Goal: Information Seeking & Learning: Learn about a topic

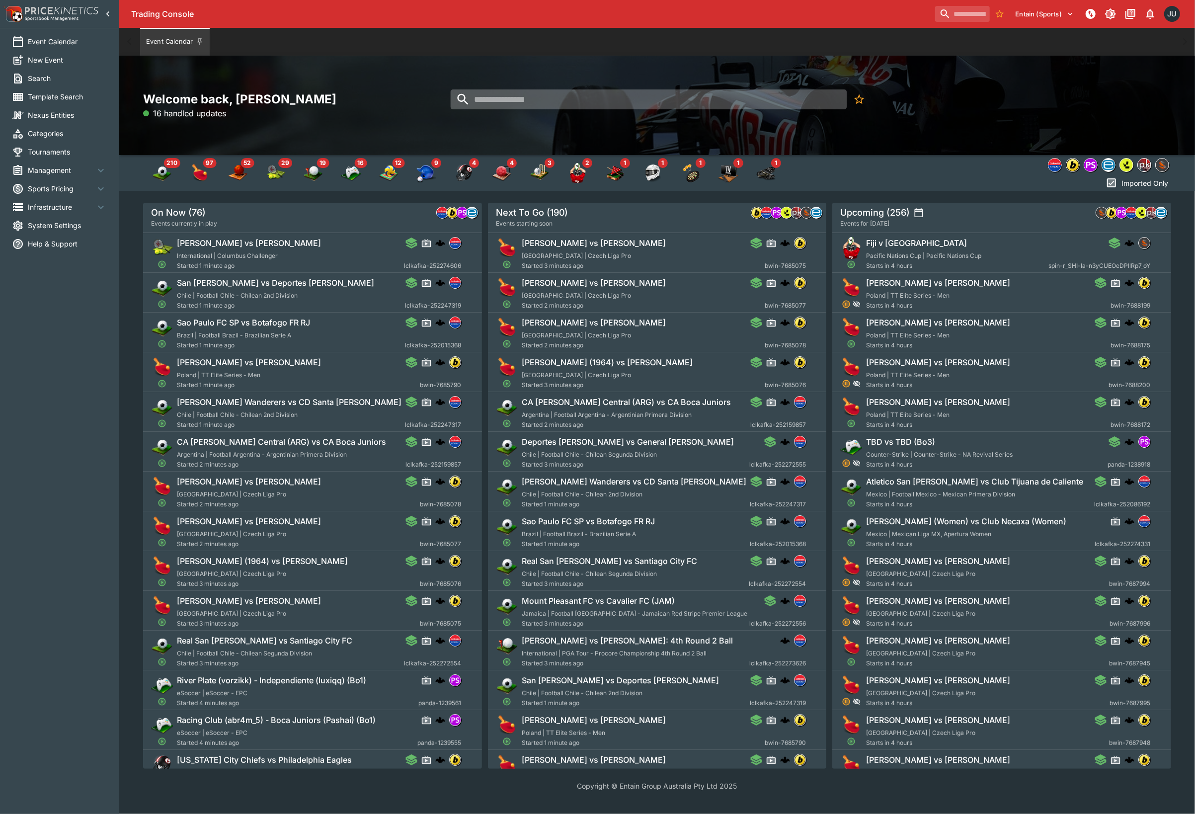
click at [569, 99] on input "search" at bounding box center [648, 99] width 396 height 20
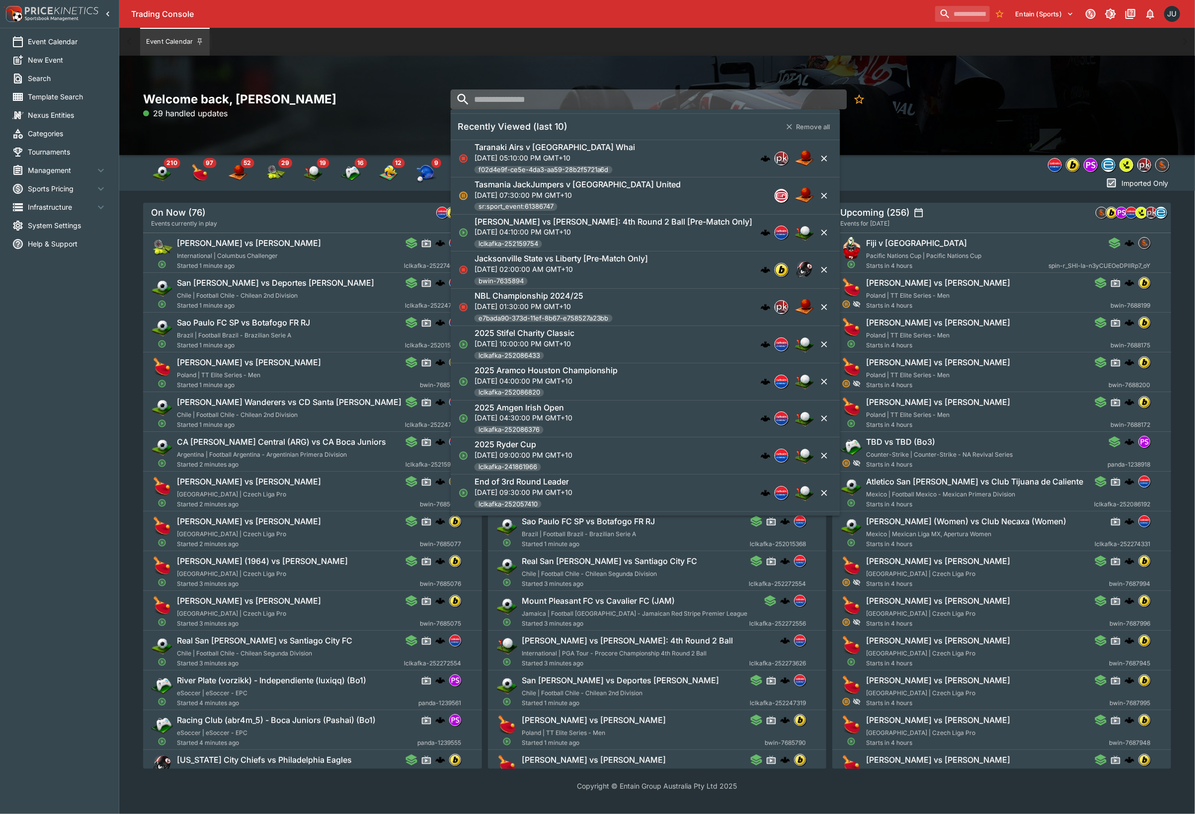
click at [568, 97] on input "search" at bounding box center [648, 99] width 396 height 20
paste input "**********"
click at [690, 97] on input "**********" at bounding box center [639, 99] width 379 height 20
drag, startPoint x: 642, startPoint y: 98, endPoint x: 525, endPoint y: 94, distance: 117.8
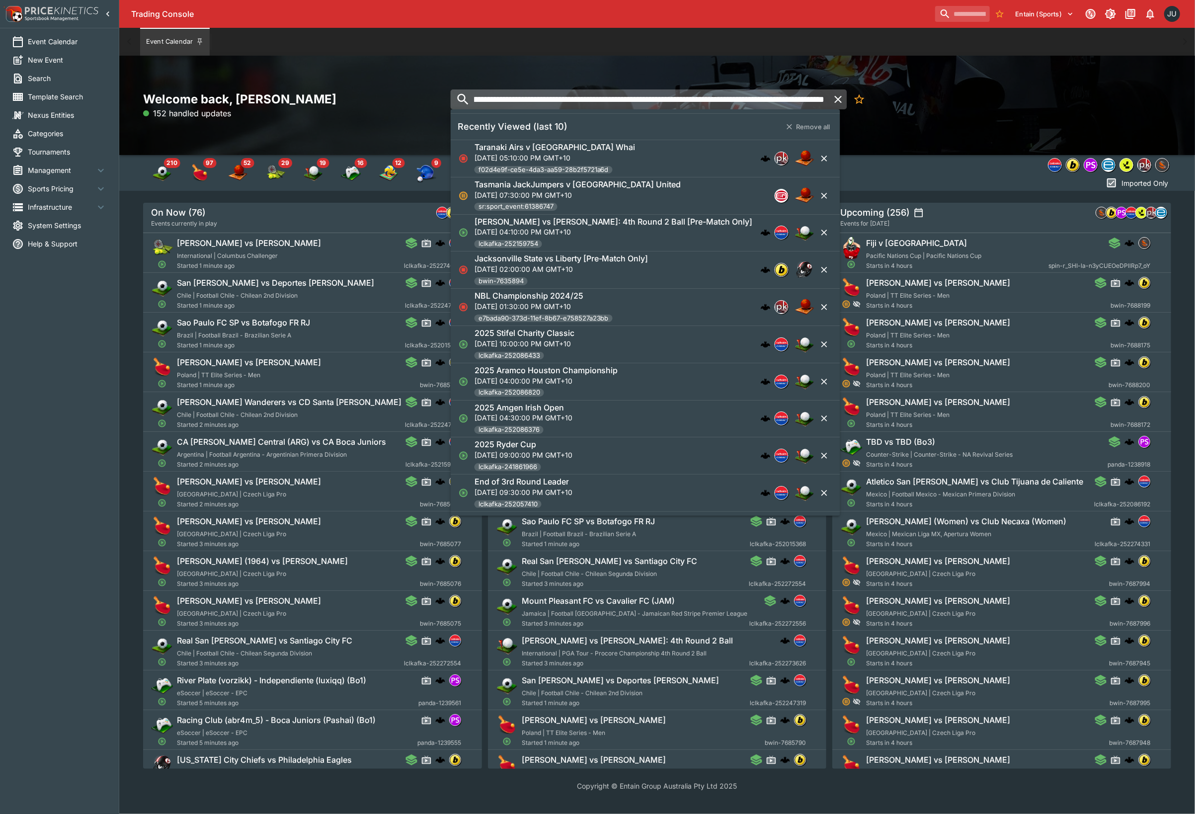
click at [557, 95] on input "**********" at bounding box center [639, 99] width 379 height 20
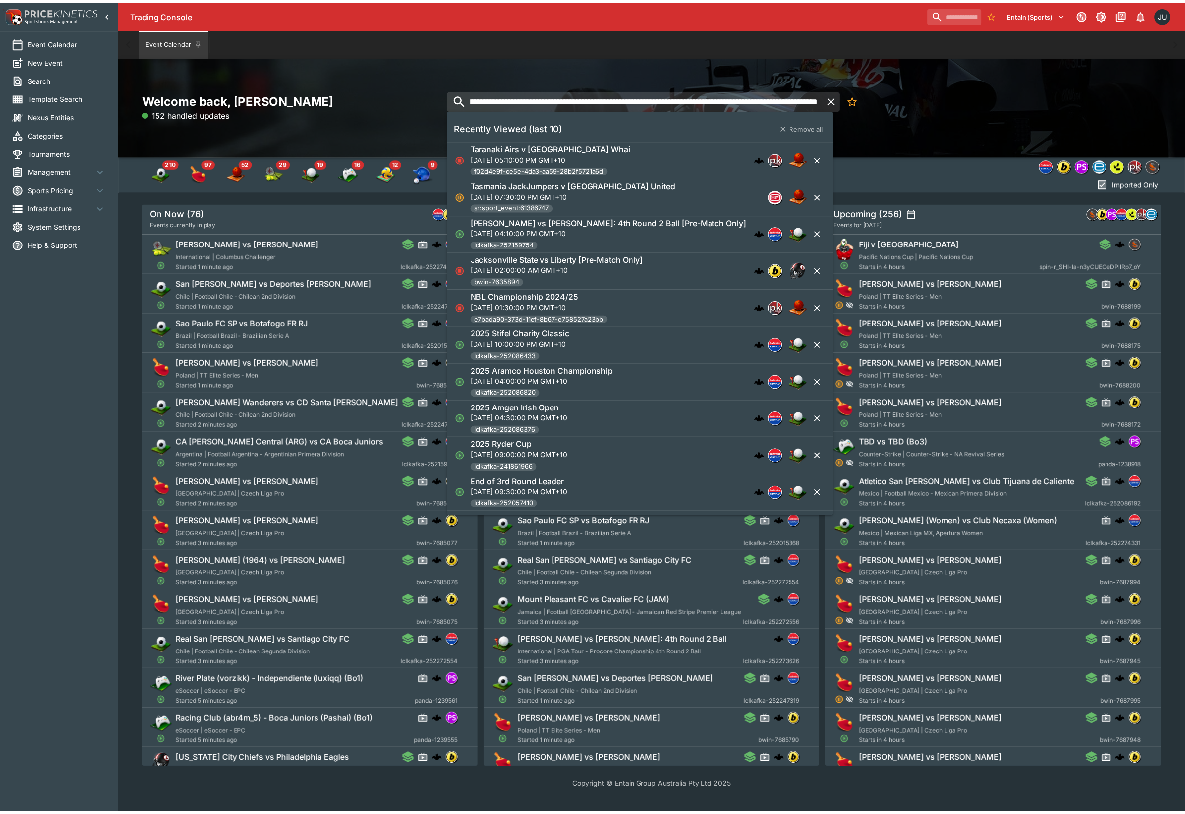
scroll to position [0, 0]
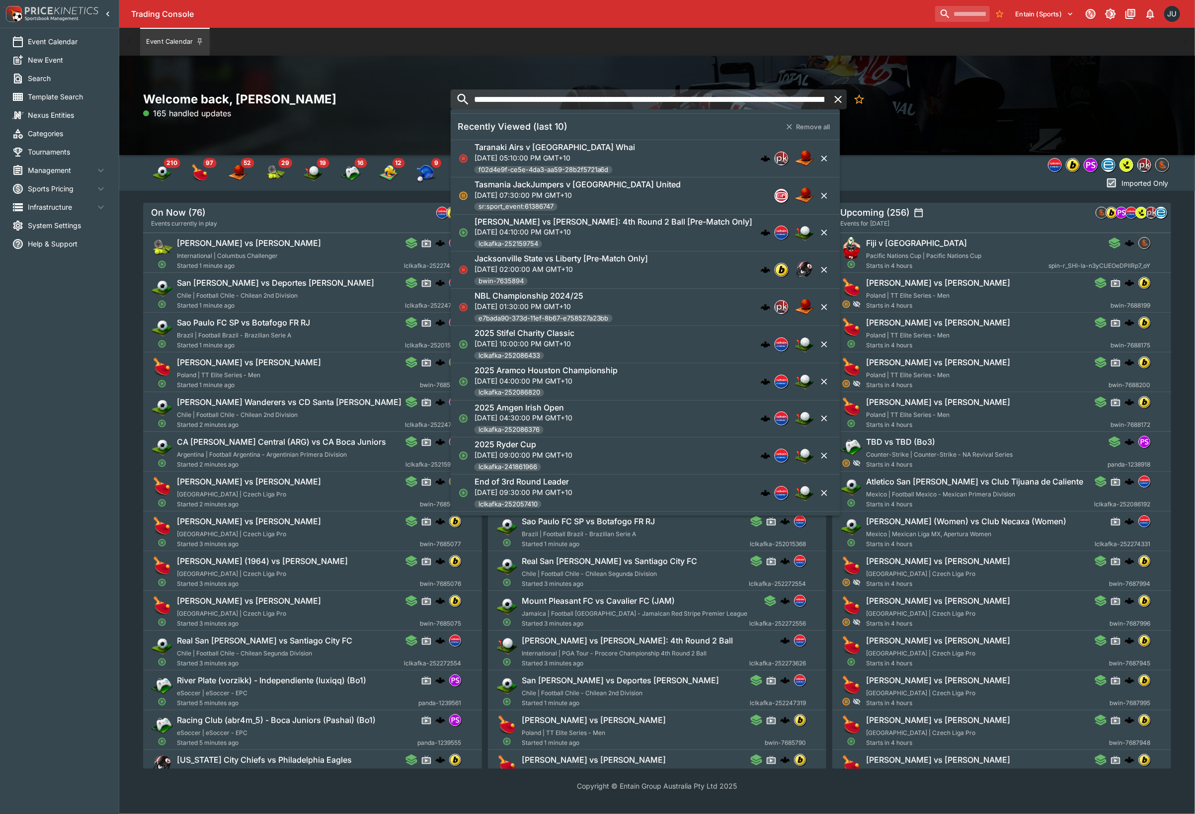
drag, startPoint x: 392, startPoint y: 82, endPoint x: 378, endPoint y: 81, distance: 14.9
click at [378, 81] on div "**********" at bounding box center [657, 105] width 1076 height 99
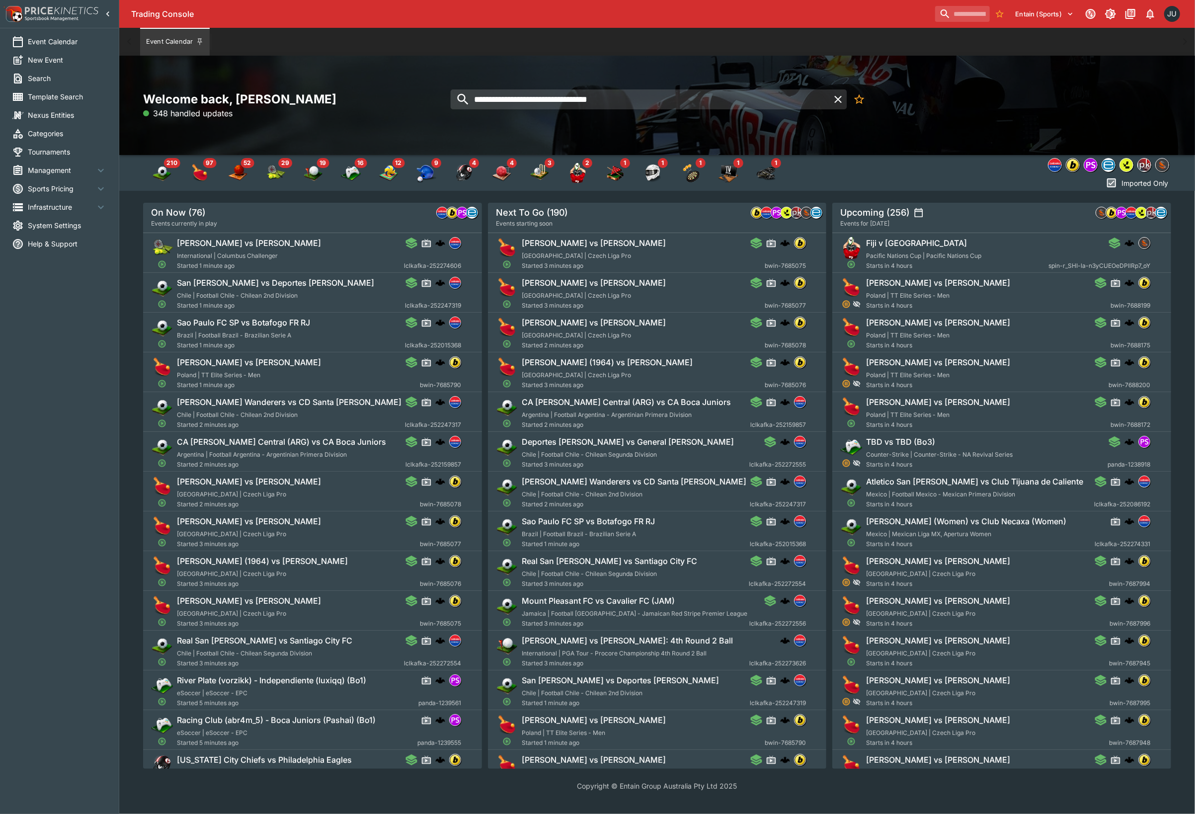
type input "**********"
click at [666, 104] on input "**********" at bounding box center [639, 99] width 379 height 20
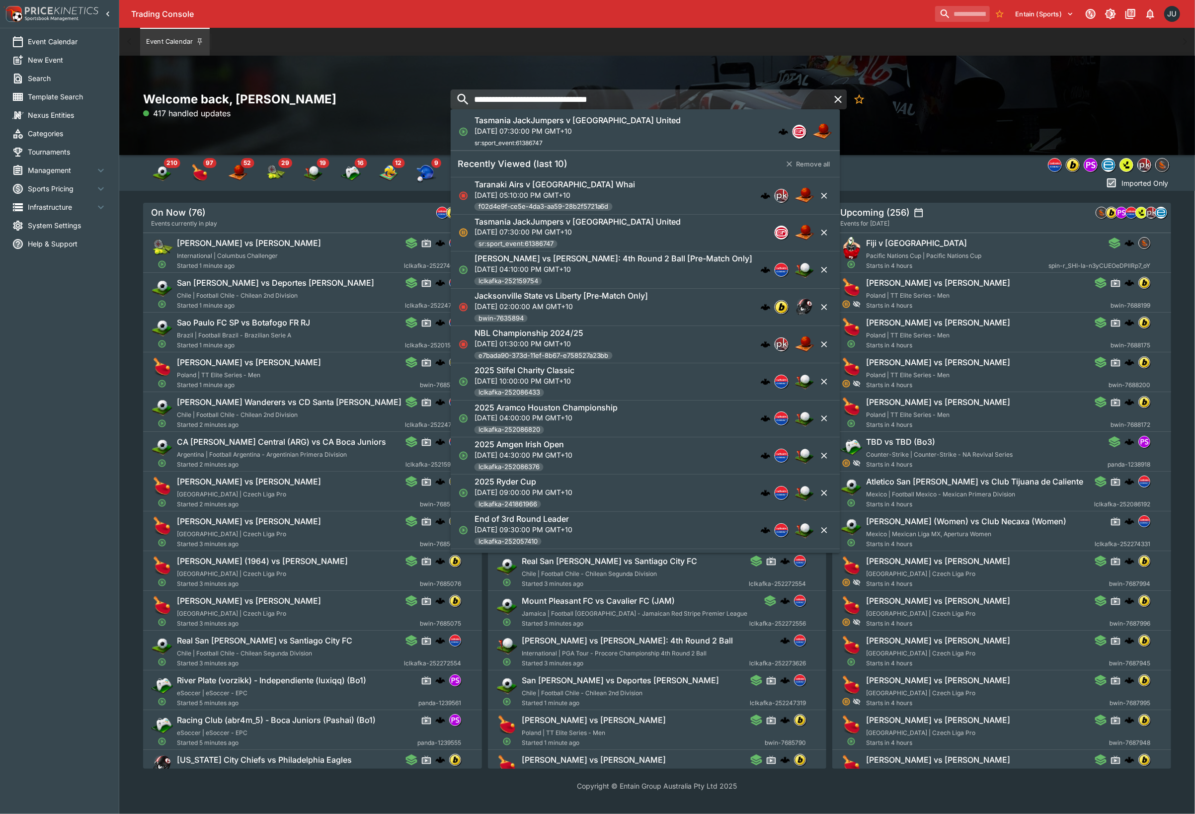
click at [648, 121] on div "Tasmania JackJumpers v [GEOGRAPHIC_DATA][DATE] 07:30:00 PM GMT+10 sr:sport_even…" at bounding box center [640, 131] width 332 height 33
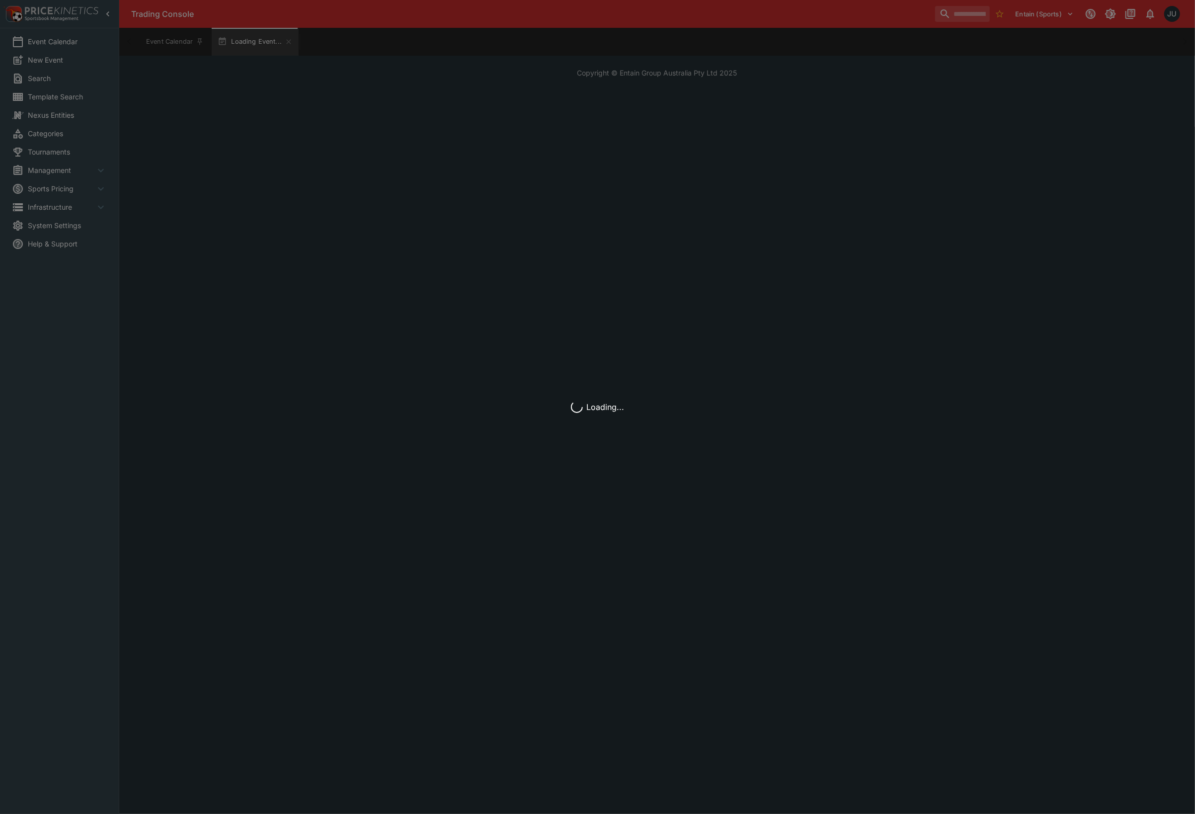
click at [648, 121] on div "Loading..." at bounding box center [597, 407] width 1195 height 814
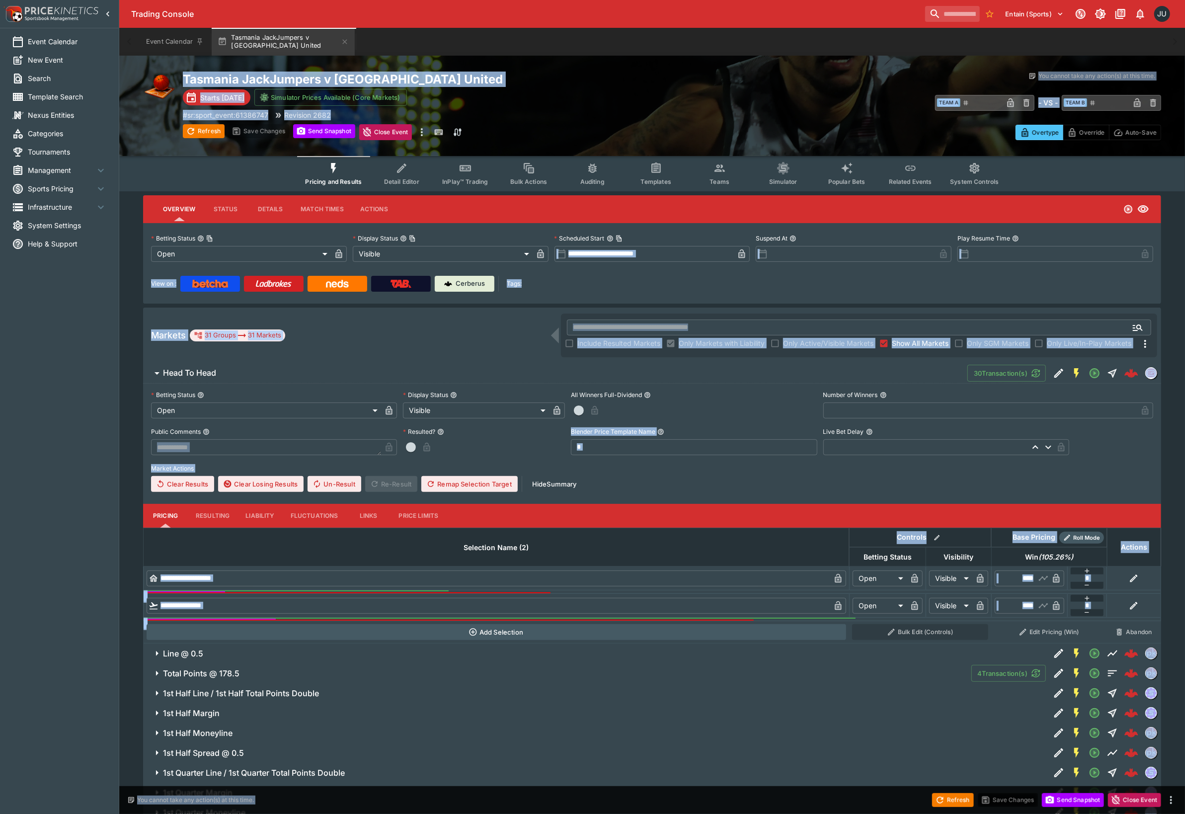
click at [537, 115] on div "# sr:sport_event:61386747 Revision 2682" at bounding box center [427, 115] width 489 height 10
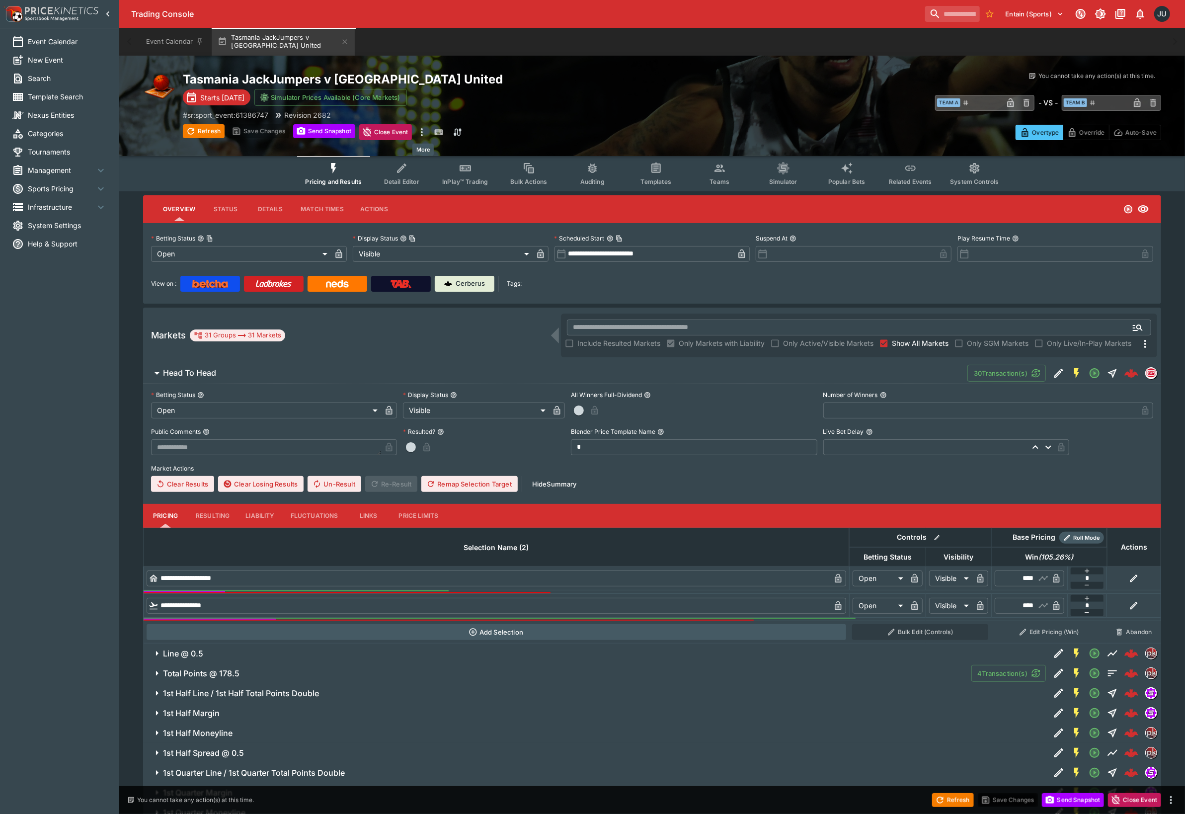
click at [423, 134] on icon "more" at bounding box center [422, 132] width 12 height 12
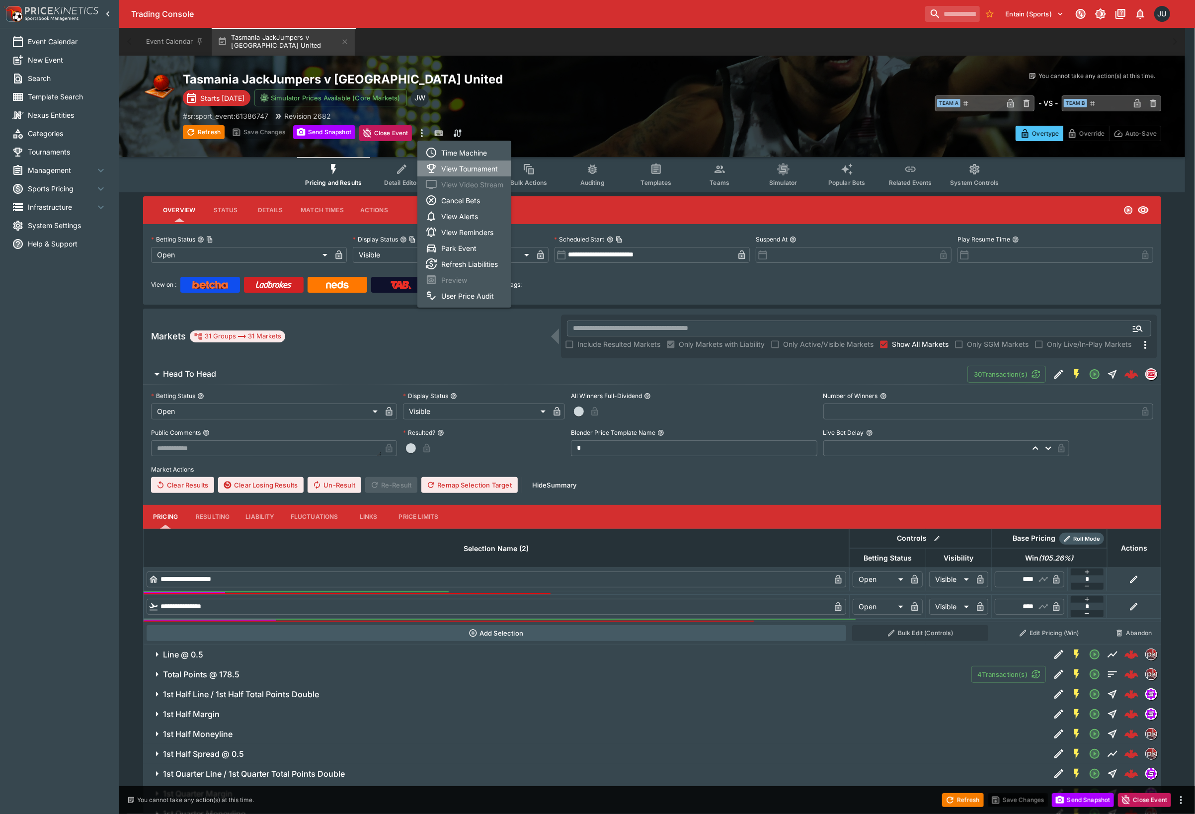
click at [465, 170] on li "View Tournament" at bounding box center [464, 168] width 94 height 16
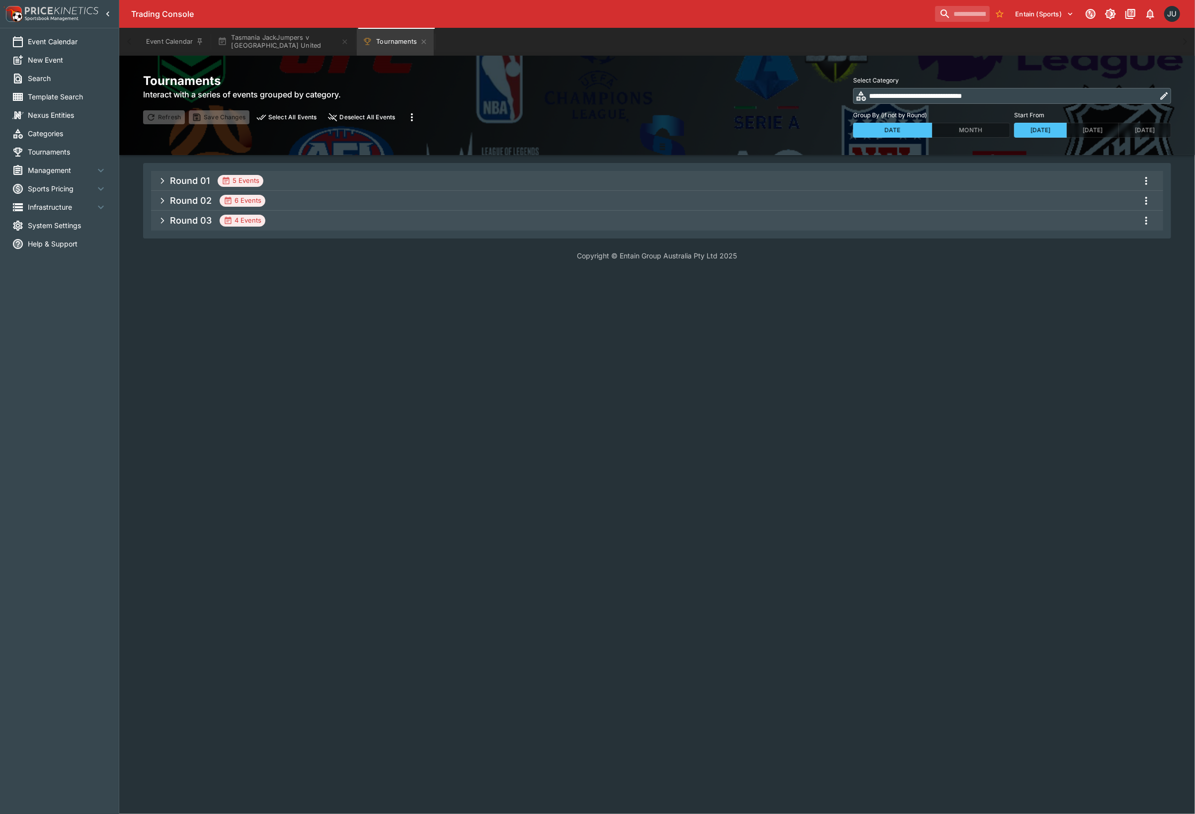
click at [340, 180] on span "Round 01 5 Events" at bounding box center [662, 181] width 985 height 18
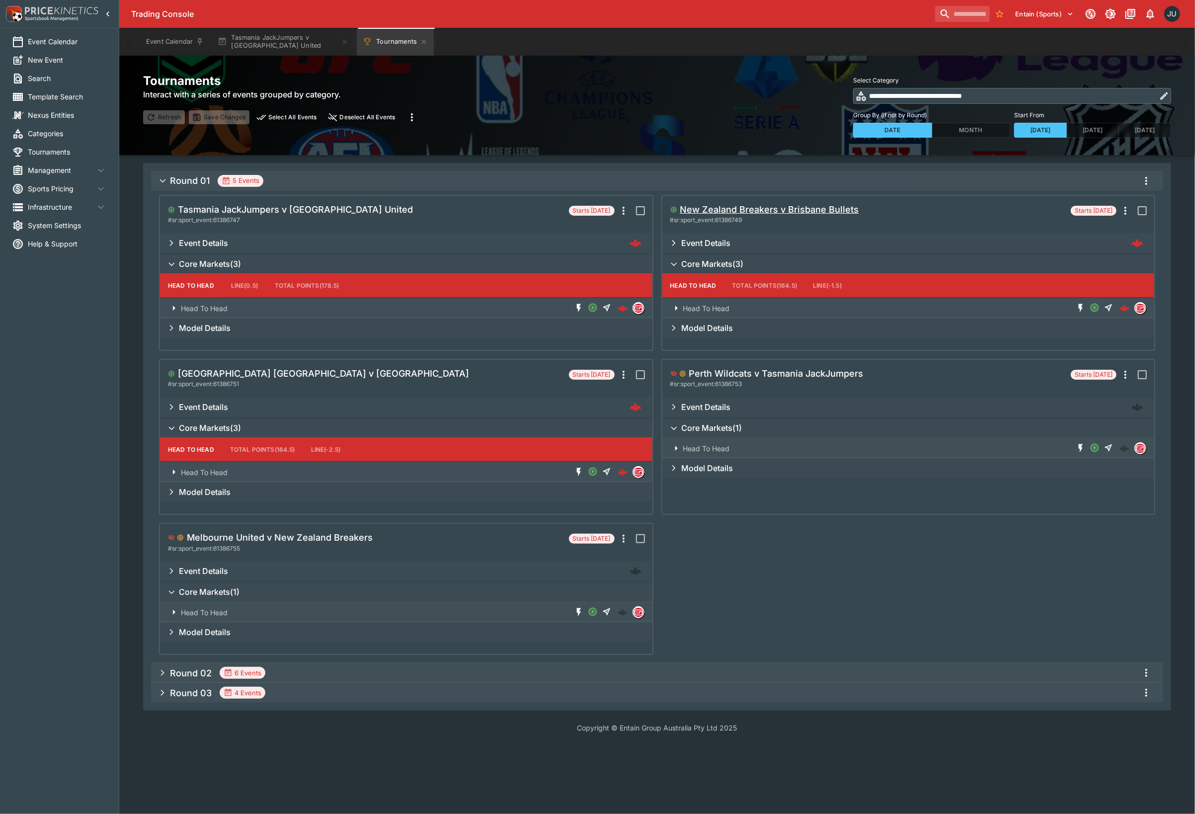
click at [732, 207] on h5 "New Zealand Breakers v Brisbane Bullets" at bounding box center [769, 209] width 179 height 11
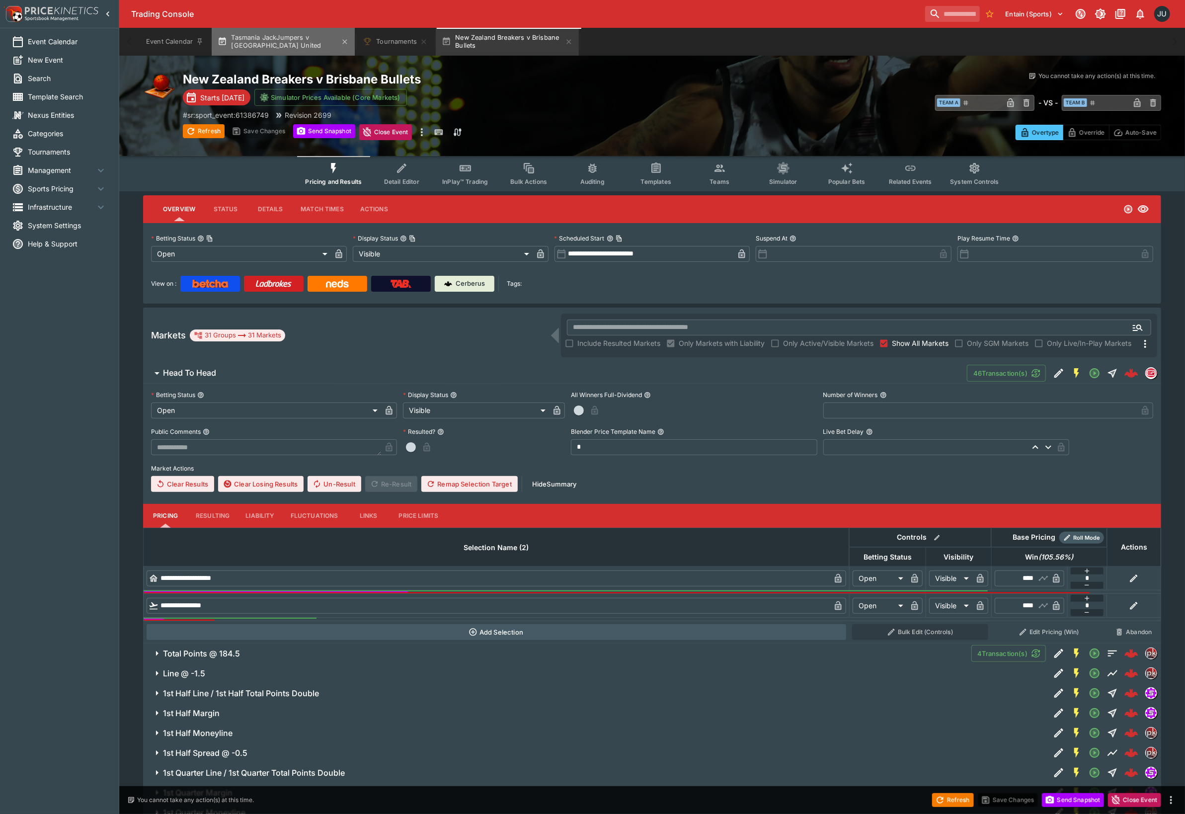
click at [279, 42] on button "Tasmania JackJumpers v [GEOGRAPHIC_DATA] United" at bounding box center [283, 42] width 143 height 28
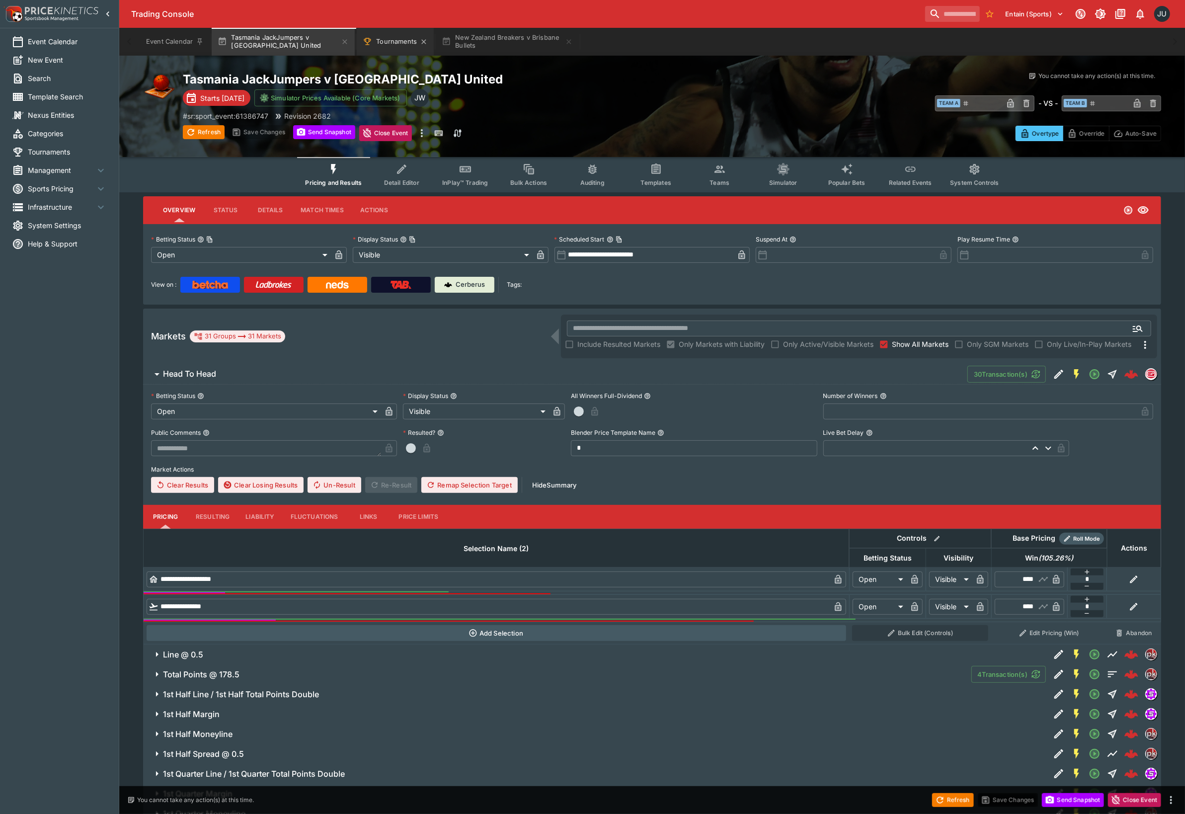
click at [394, 48] on button "Tournaments" at bounding box center [395, 42] width 77 height 28
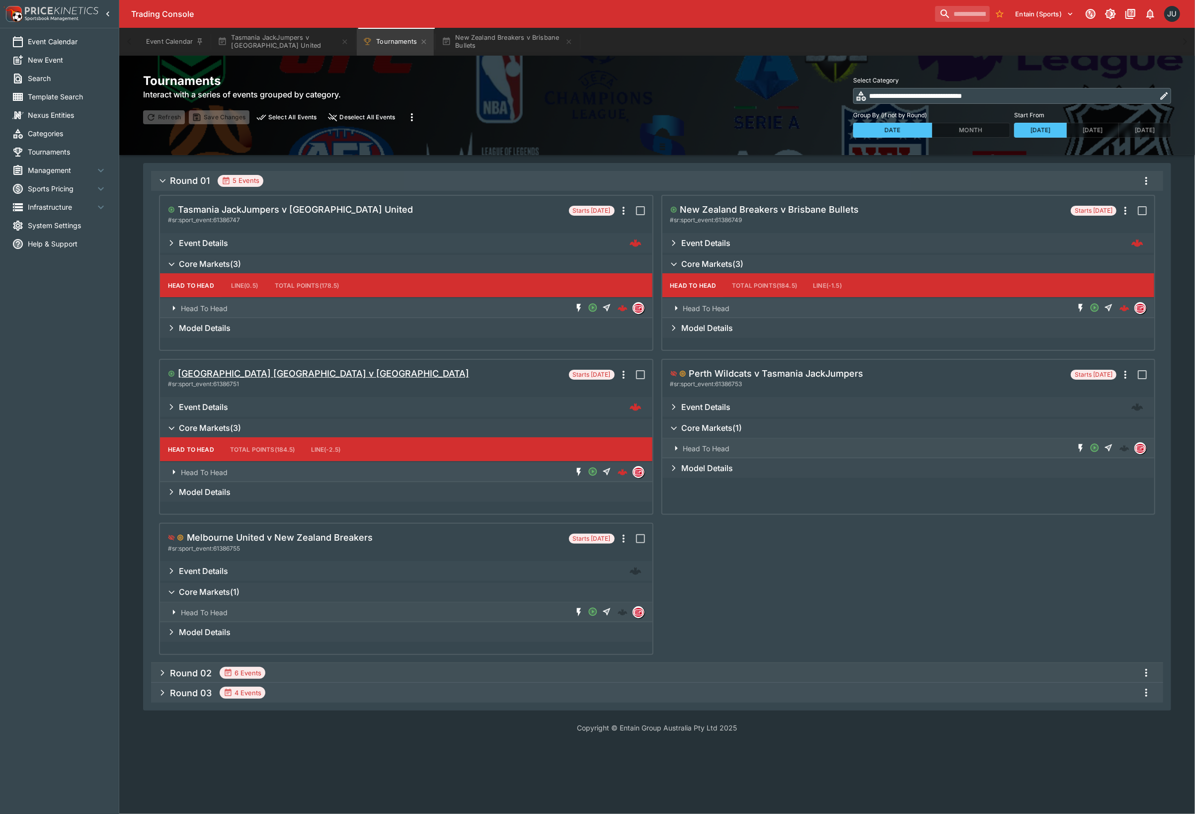
click at [268, 375] on h5 "[GEOGRAPHIC_DATA] [GEOGRAPHIC_DATA] v [GEOGRAPHIC_DATA]" at bounding box center [323, 373] width 291 height 11
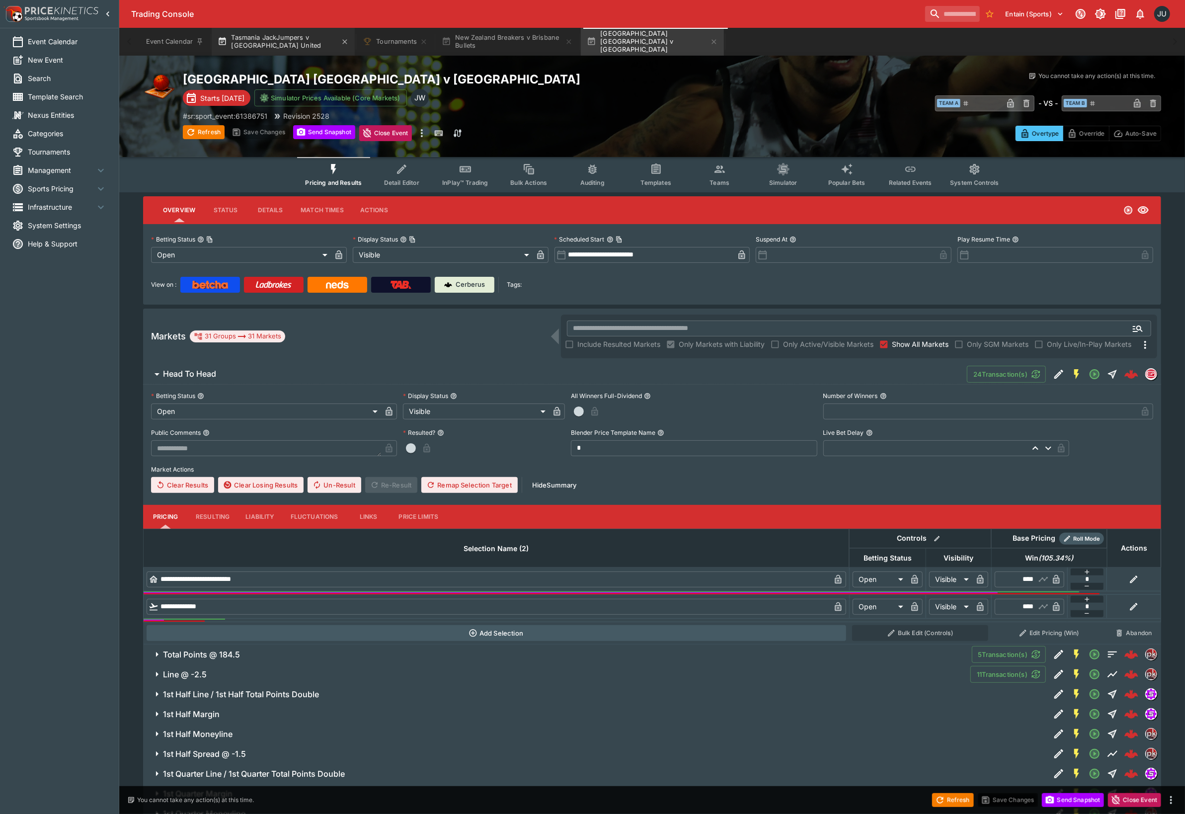
click at [280, 40] on button "Tasmania JackJumpers v [GEOGRAPHIC_DATA] United" at bounding box center [283, 42] width 143 height 28
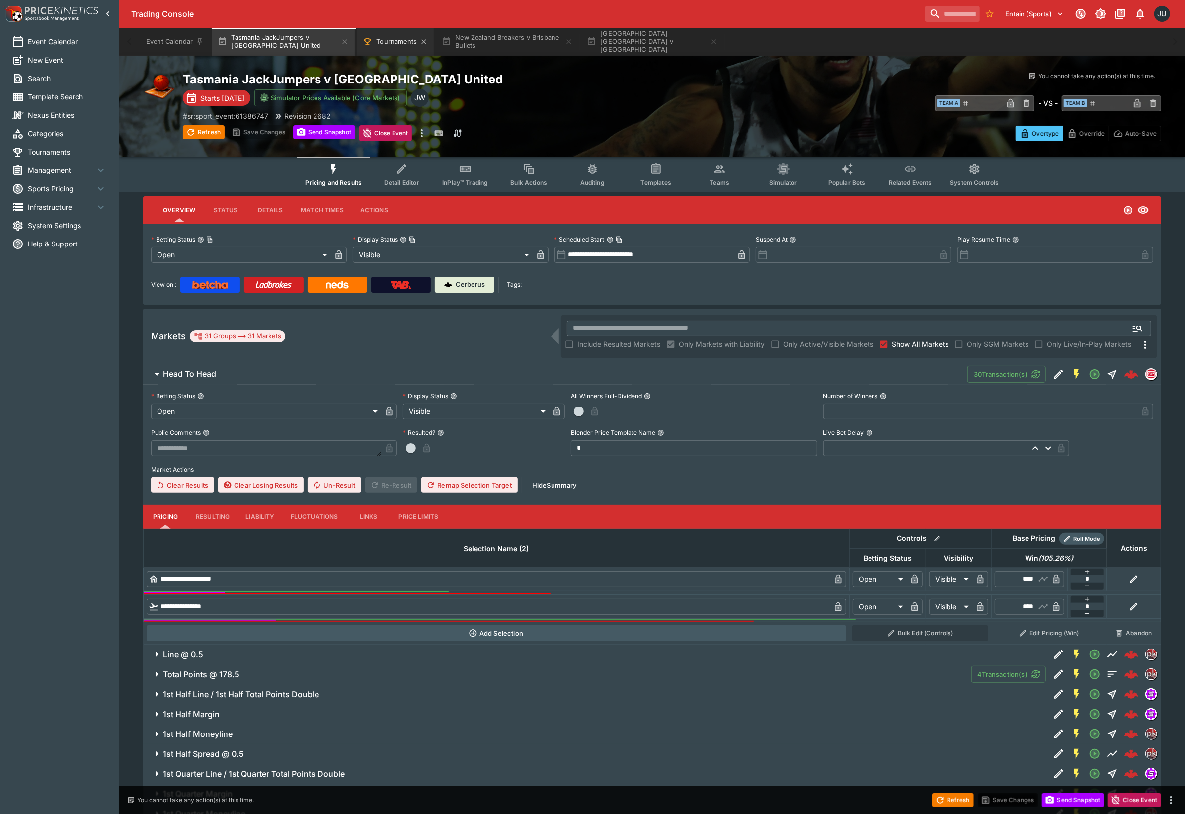
click at [403, 42] on button "Tournaments" at bounding box center [395, 42] width 77 height 28
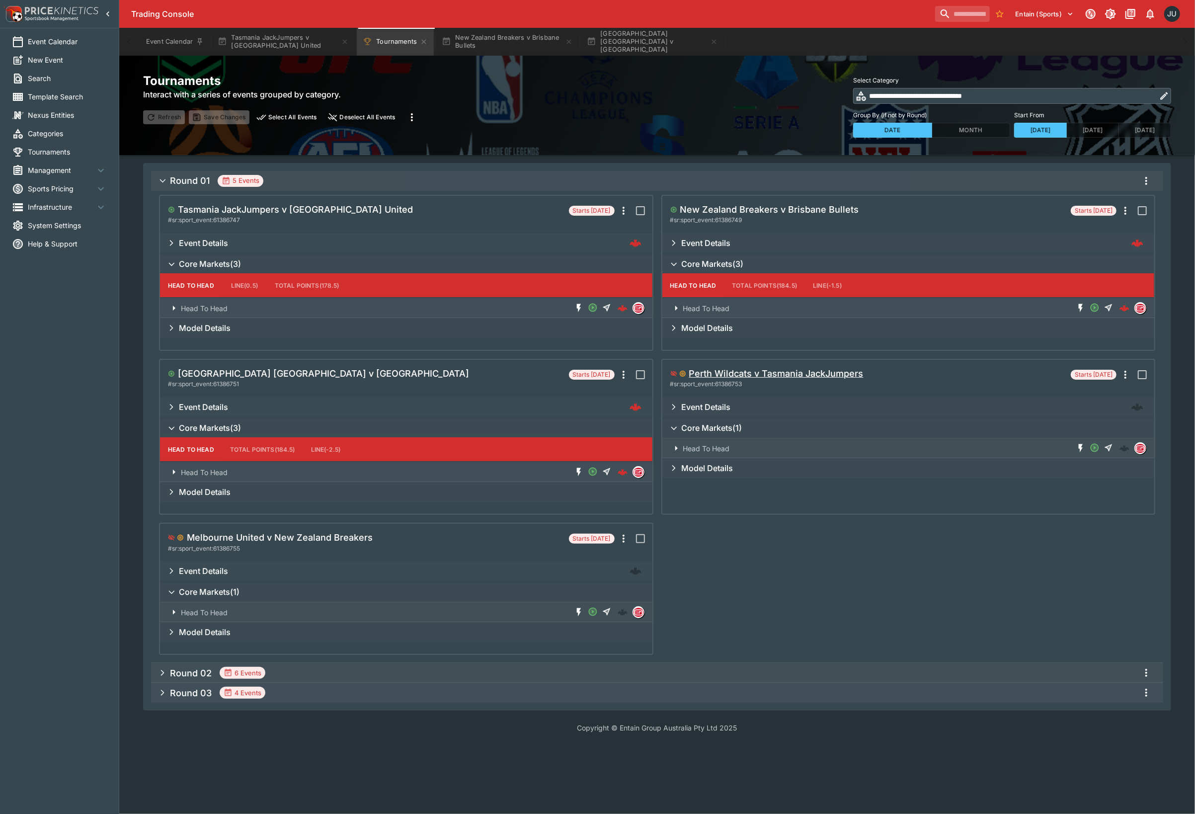
click at [744, 368] on h5 "Perth Wildcats v Tasmania JackJumpers" at bounding box center [776, 373] width 174 height 11
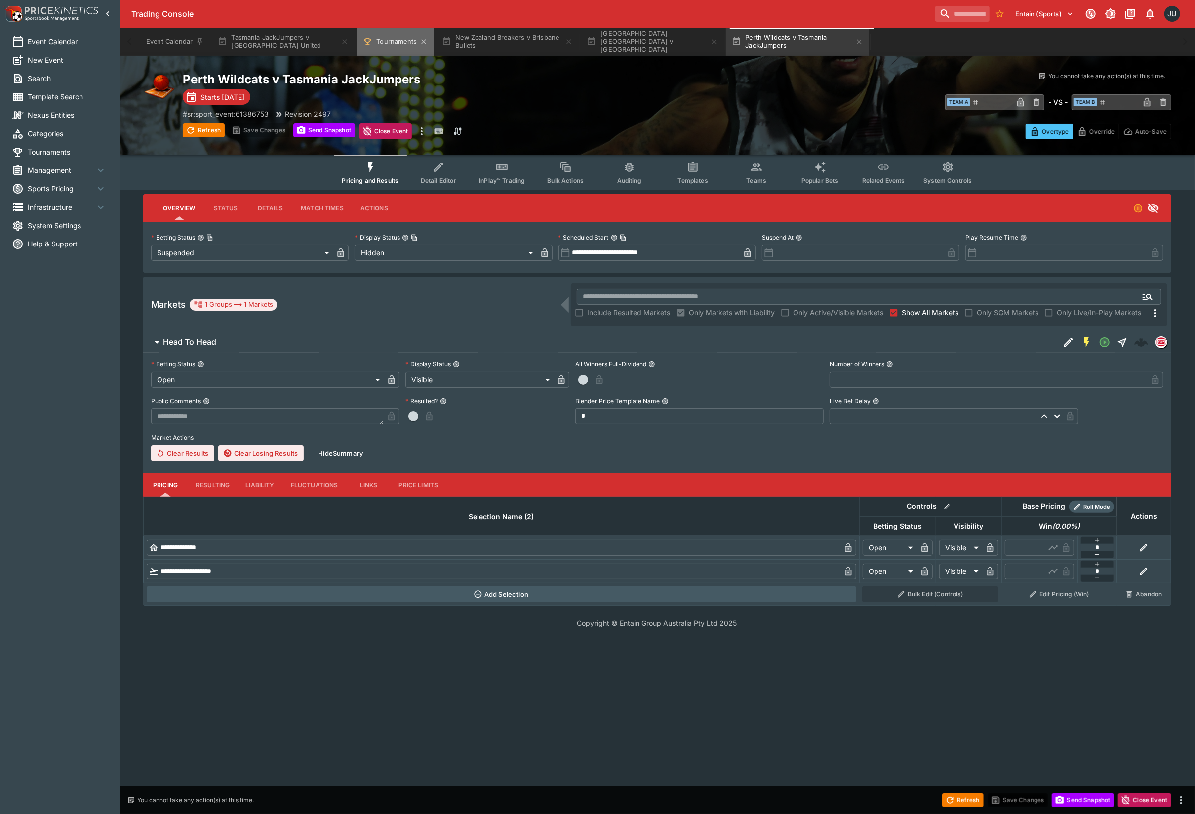
click at [397, 46] on button "Tournaments" at bounding box center [395, 42] width 77 height 28
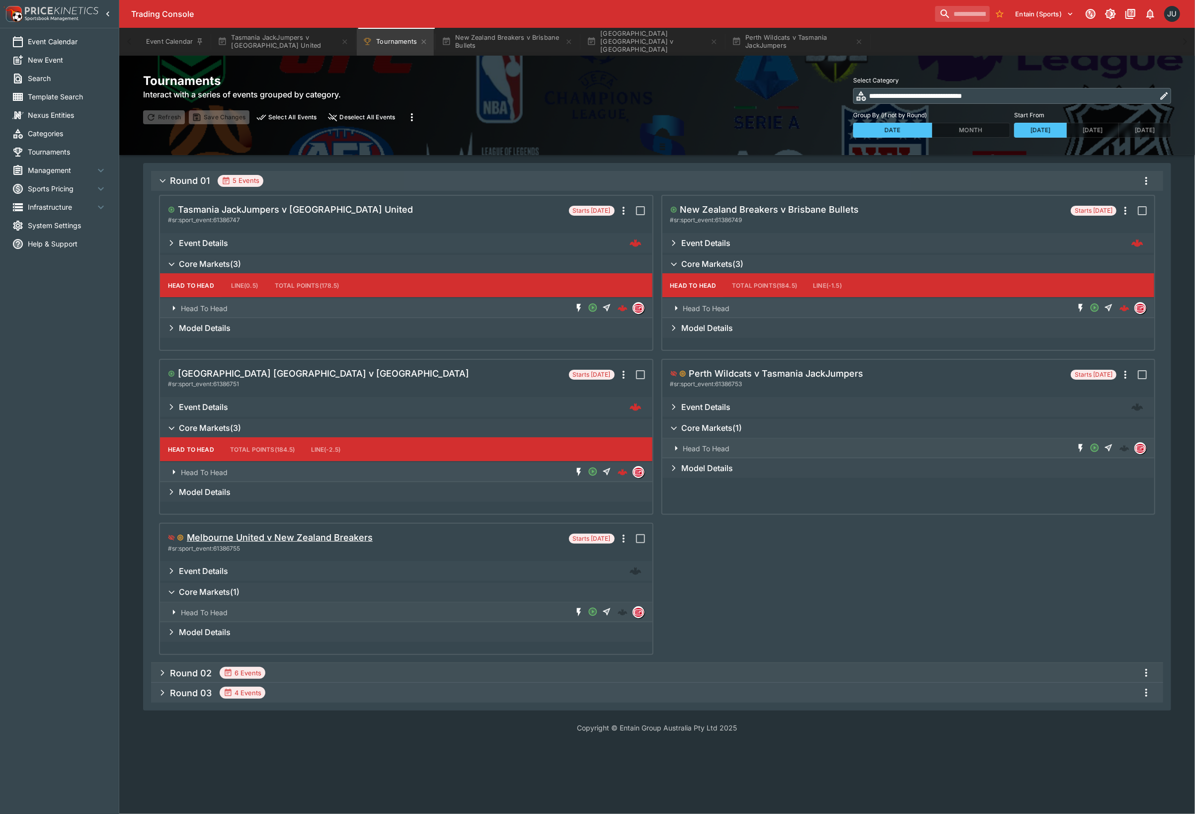
click at [281, 537] on h5 "Melbourne United v New Zealand Breakers" at bounding box center [280, 537] width 186 height 11
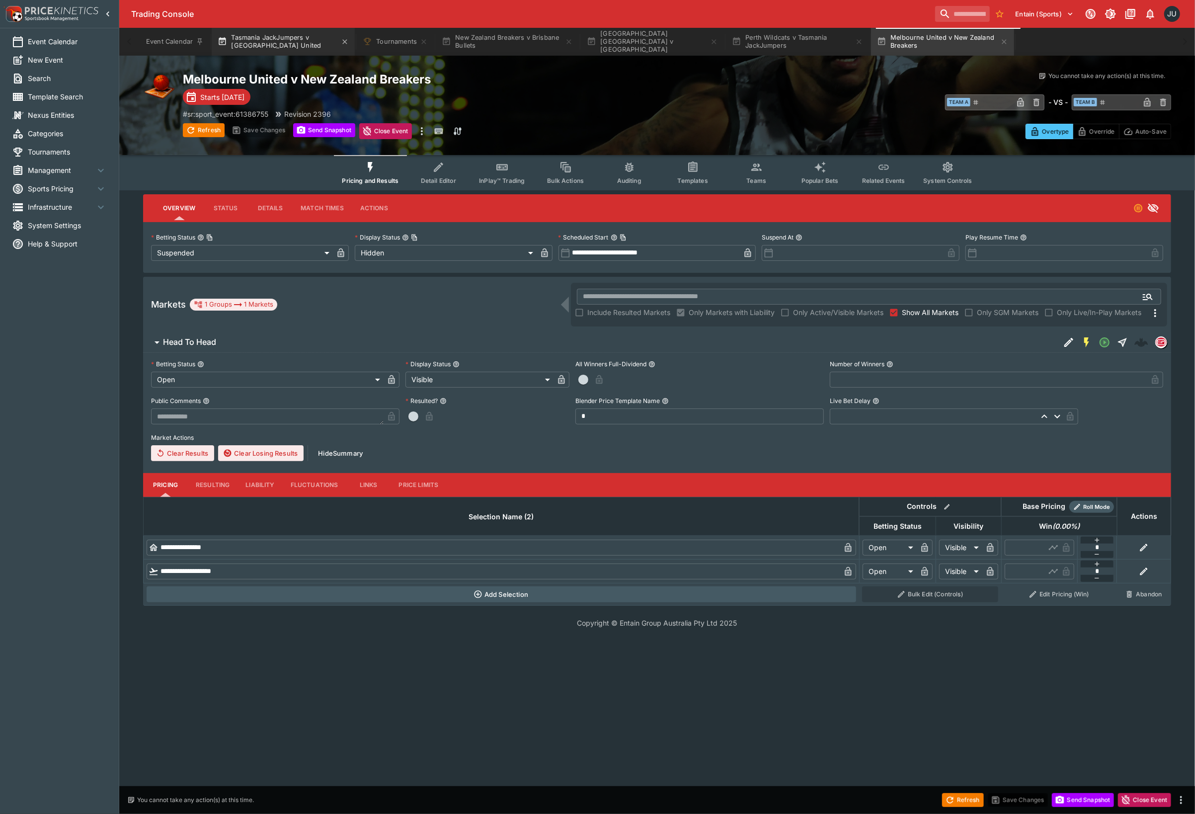
click at [285, 46] on button "Tasmania JackJumpers v [GEOGRAPHIC_DATA] United" at bounding box center [283, 42] width 143 height 28
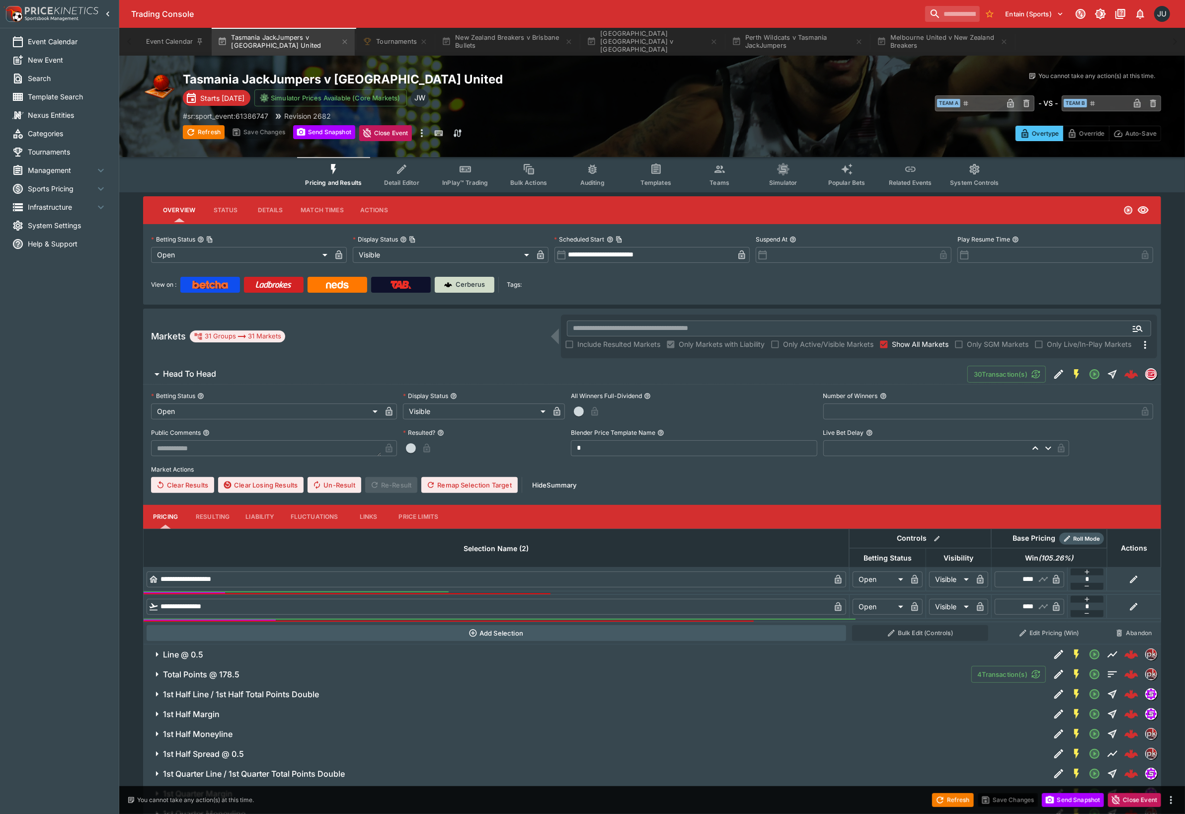
click at [475, 285] on p "Cerberus" at bounding box center [470, 285] width 29 height 10
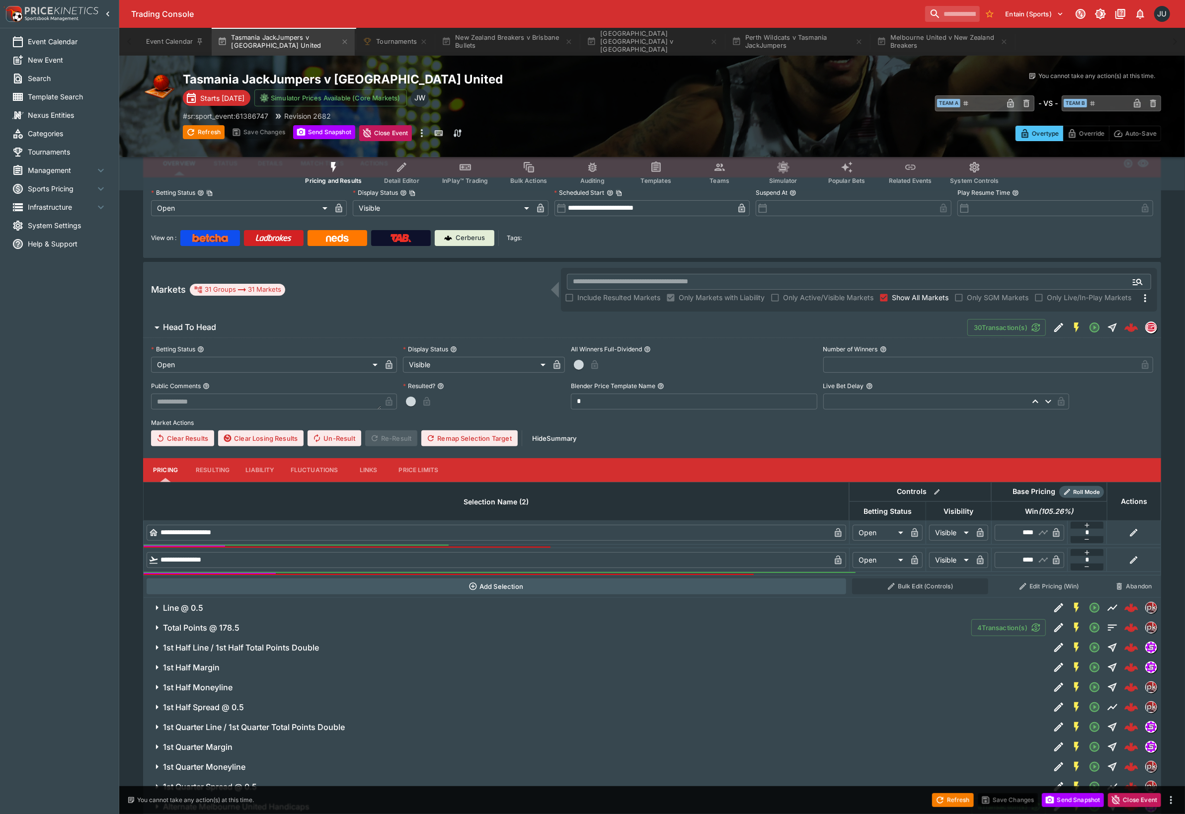
scroll to position [199, 0]
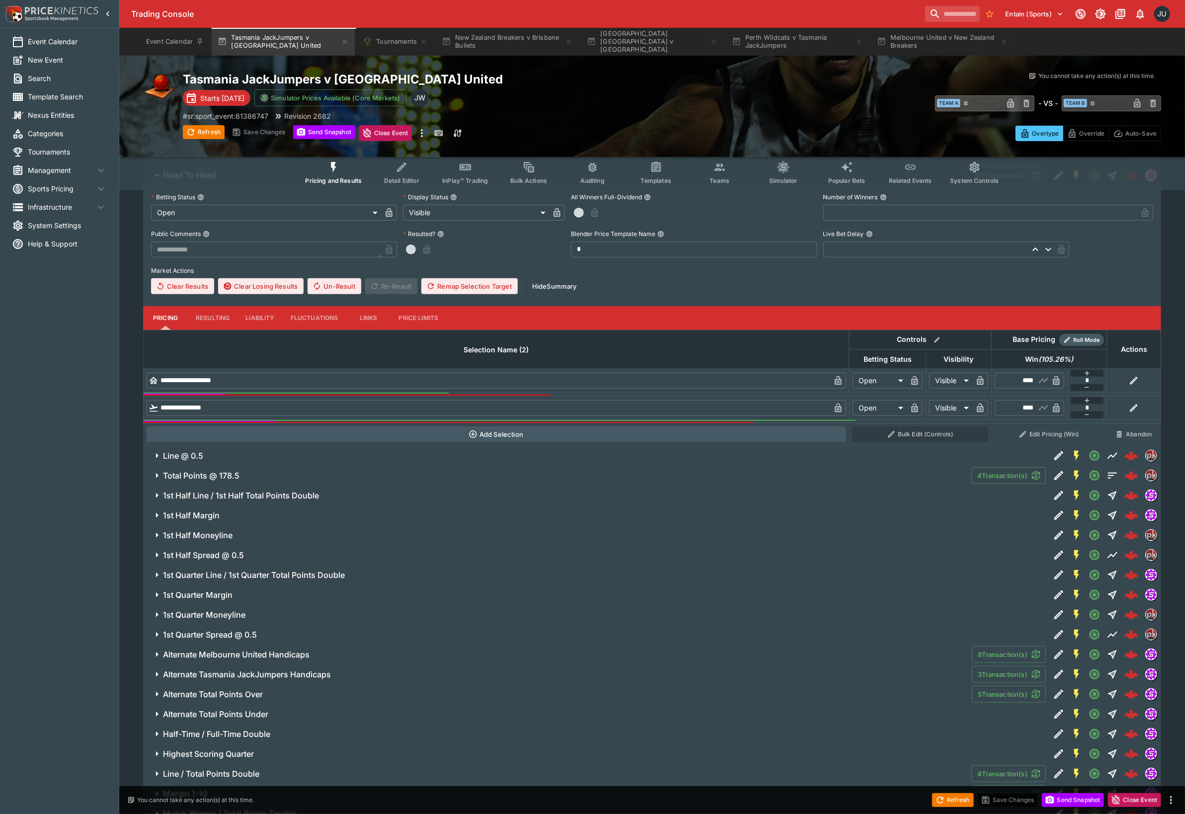
click at [336, 453] on span "Line @ 0.5" at bounding box center [602, 456] width 879 height 10
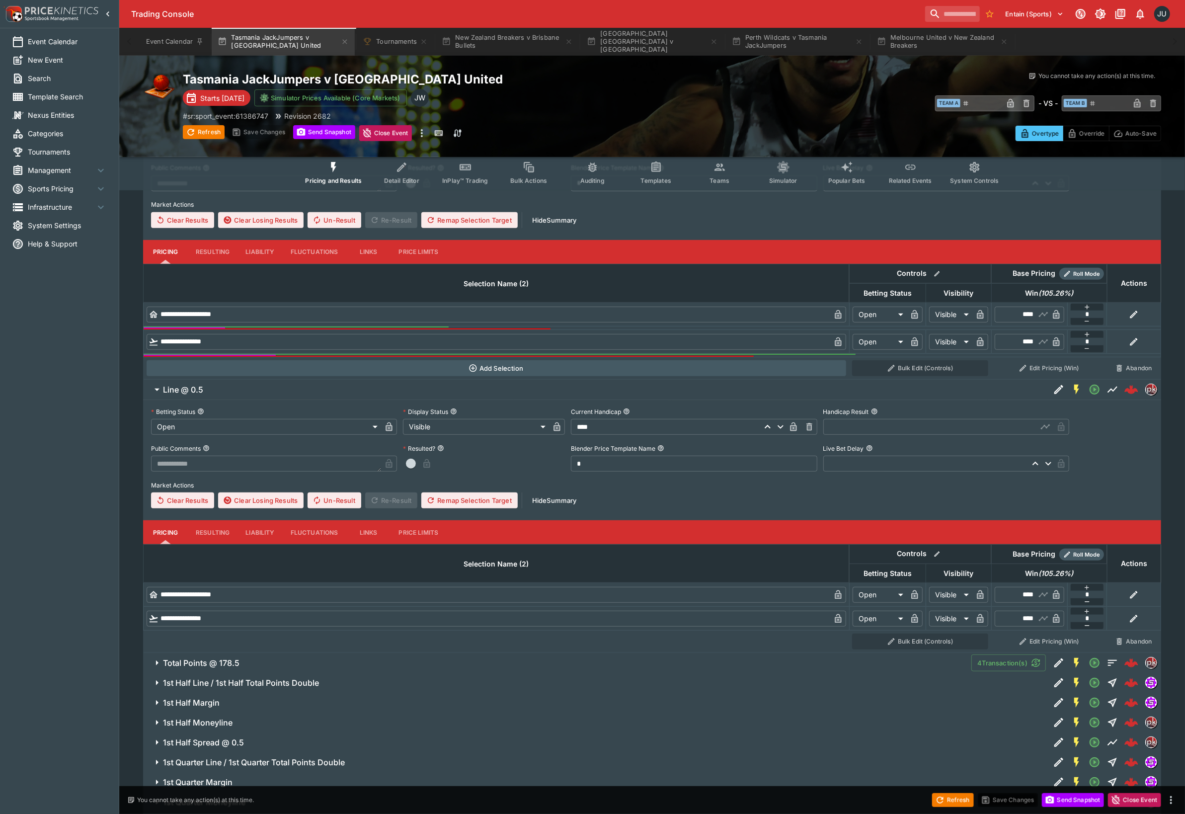
scroll to position [331, 0]
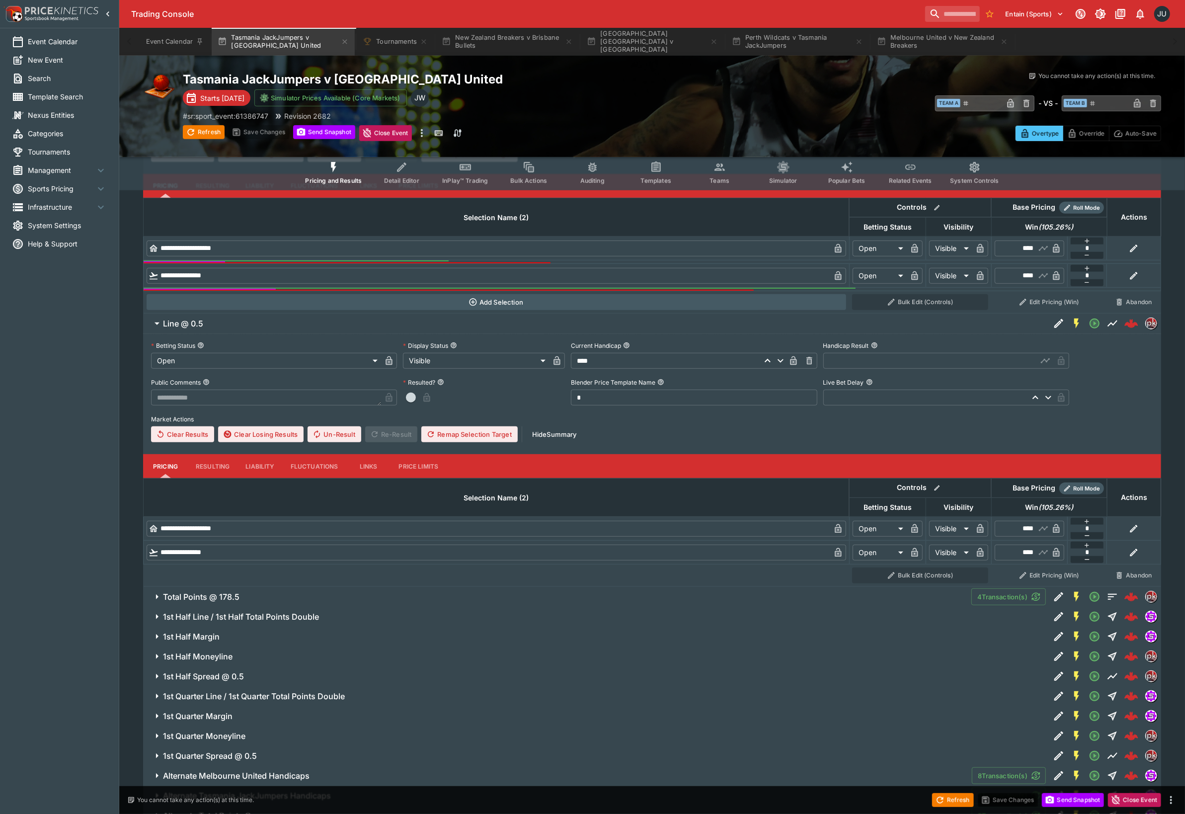
click at [444, 593] on span "Total Points @ 178.5" at bounding box center [563, 597] width 800 height 10
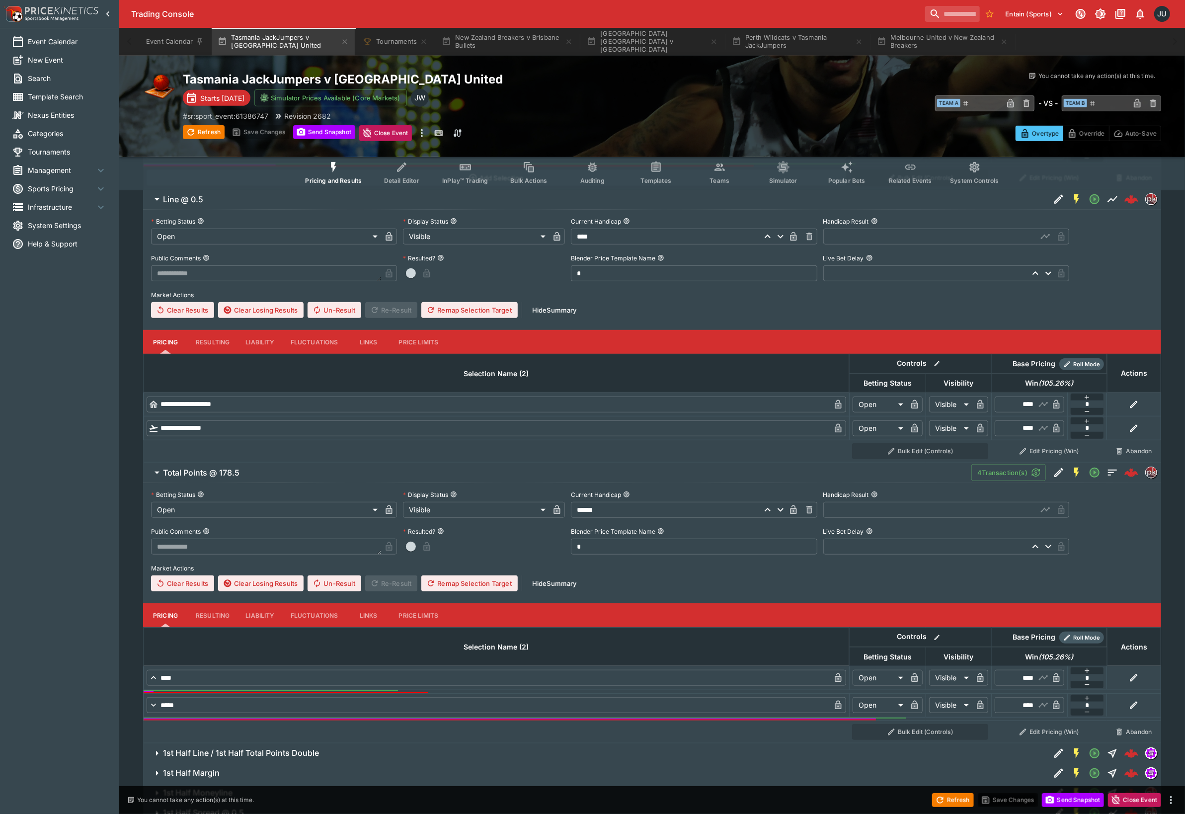
scroll to position [463, 0]
